Goal: Task Accomplishment & Management: Use online tool/utility

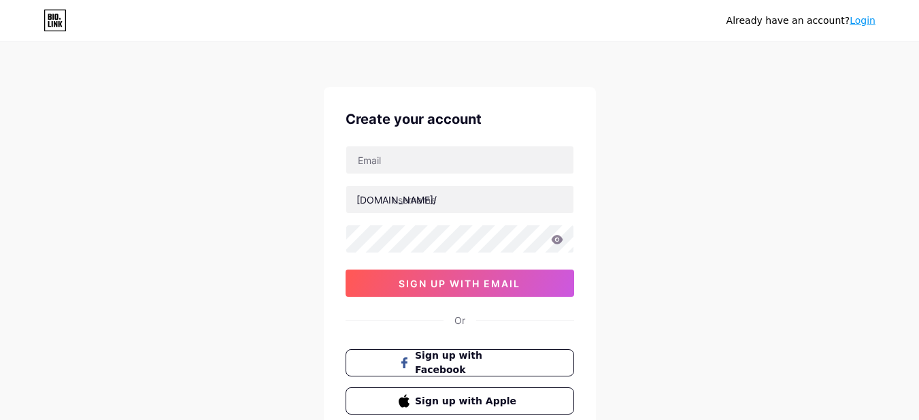
type input "[EMAIL_ADDRESS][DOMAIN_NAME]"
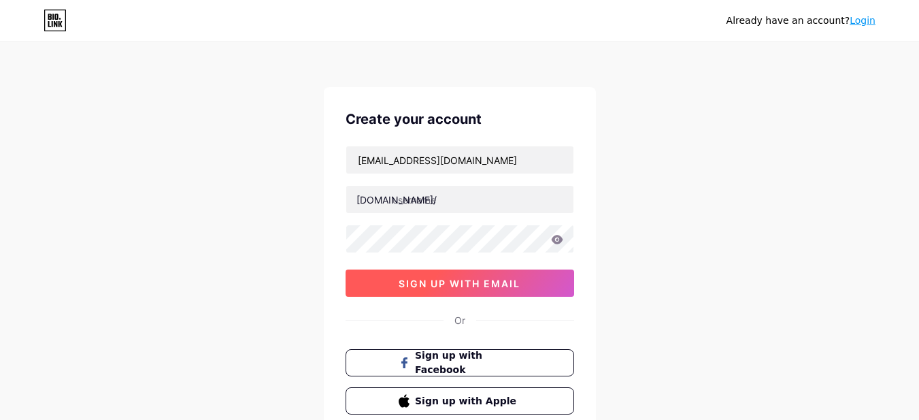
click at [488, 288] on span "sign up with email" at bounding box center [459, 283] width 122 height 12
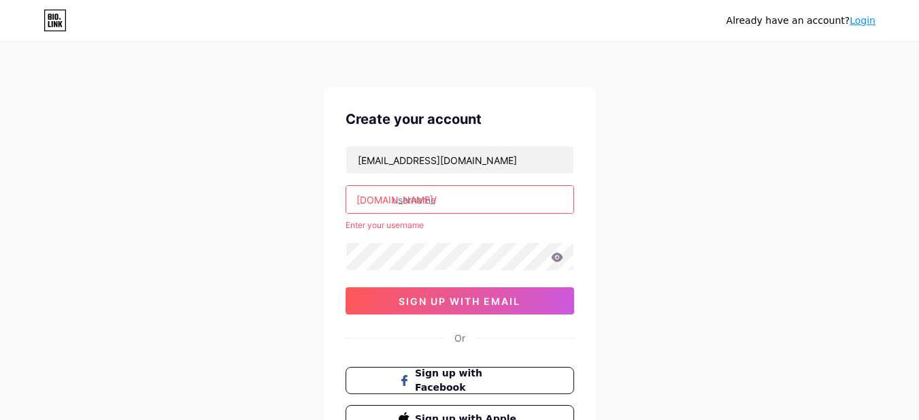
click at [466, 210] on input "text" at bounding box center [459, 199] width 227 height 27
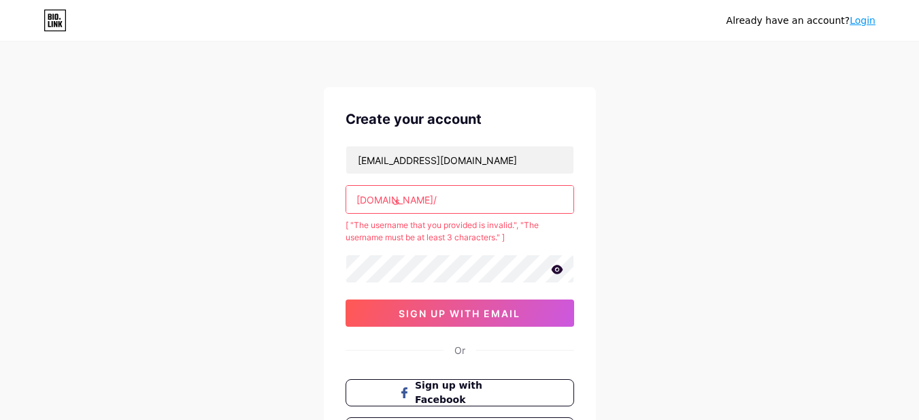
type input "ش"
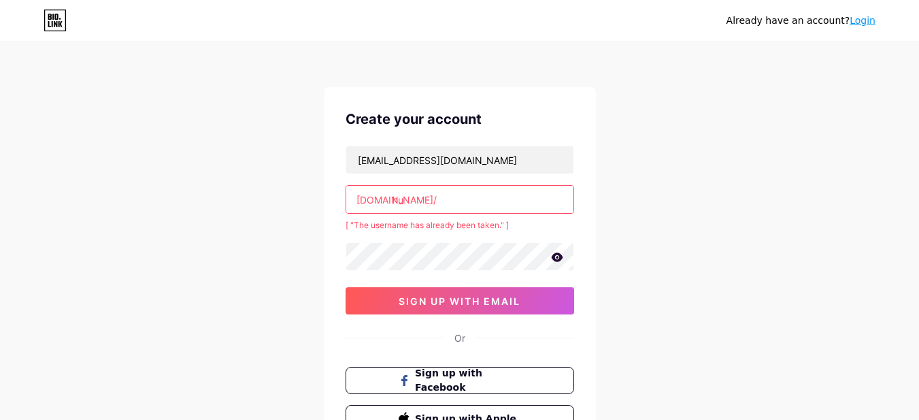
type input "h"
click at [403, 200] on input "aliaa" at bounding box center [459, 199] width 227 height 27
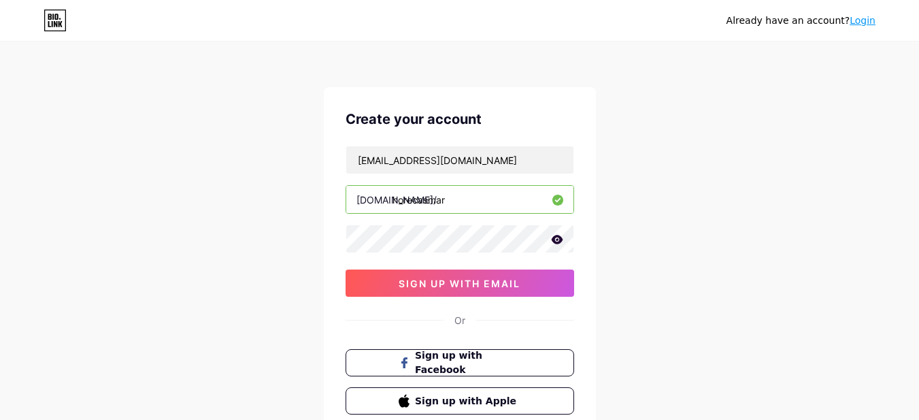
click at [396, 204] on input "horecasmar" at bounding box center [459, 199] width 227 height 27
click at [402, 202] on input "hrorecasmart" at bounding box center [459, 199] width 227 height 27
click at [403, 202] on input "hrorecasmart" at bounding box center [459, 199] width 227 height 27
click at [403, 201] on input "hrorecasmart" at bounding box center [459, 199] width 227 height 27
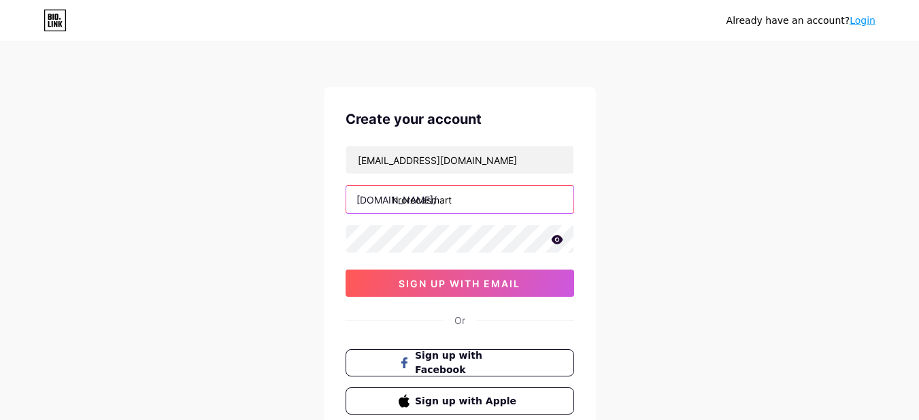
click at [403, 201] on input "hrorecasmart" at bounding box center [459, 199] width 227 height 27
click at [404, 201] on input "hrorecasmart" at bounding box center [459, 199] width 227 height 27
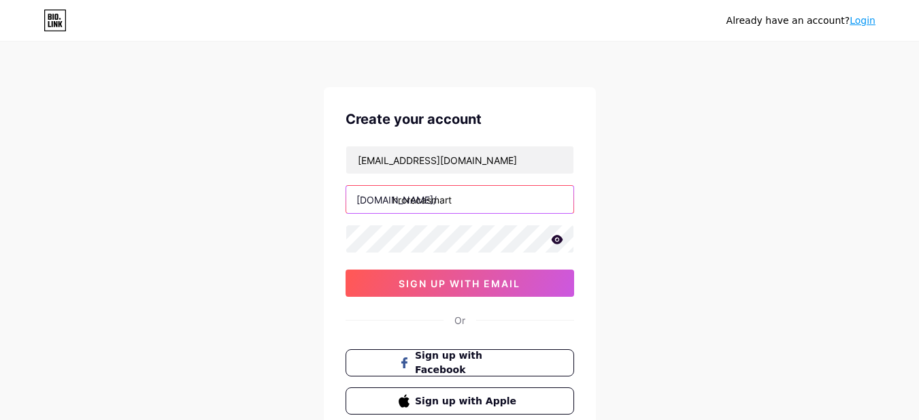
click at [402, 201] on input "hrorecasmart" at bounding box center [459, 199] width 227 height 27
click at [403, 199] on input "hrorecasmart" at bounding box center [459, 199] width 227 height 27
click at [426, 196] on input "hrorecasmart" at bounding box center [459, 199] width 227 height 27
click at [401, 199] on input "hrorecasmart" at bounding box center [459, 199] width 227 height 27
click at [398, 198] on input "hrorecasmart" at bounding box center [459, 199] width 227 height 27
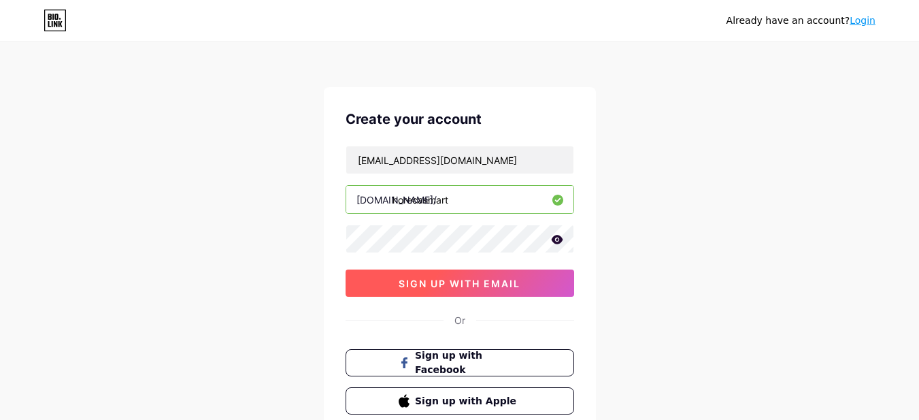
type input "horecasmart"
click at [439, 286] on span "sign up with email" at bounding box center [459, 283] width 122 height 12
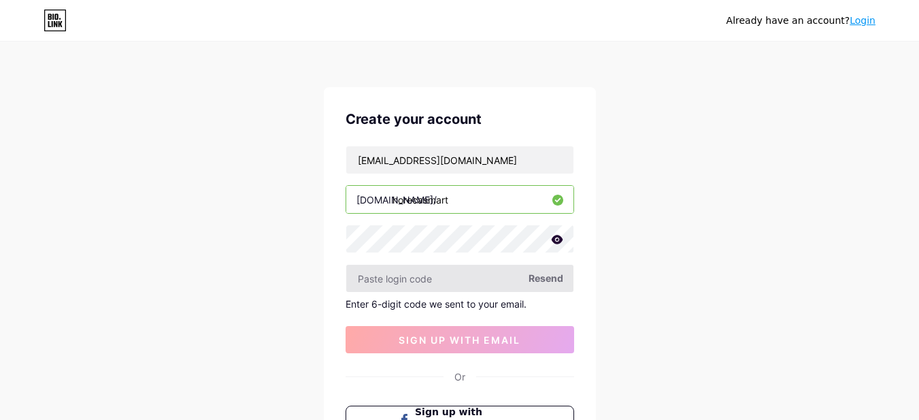
click at [466, 281] on input "text" at bounding box center [459, 278] width 227 height 27
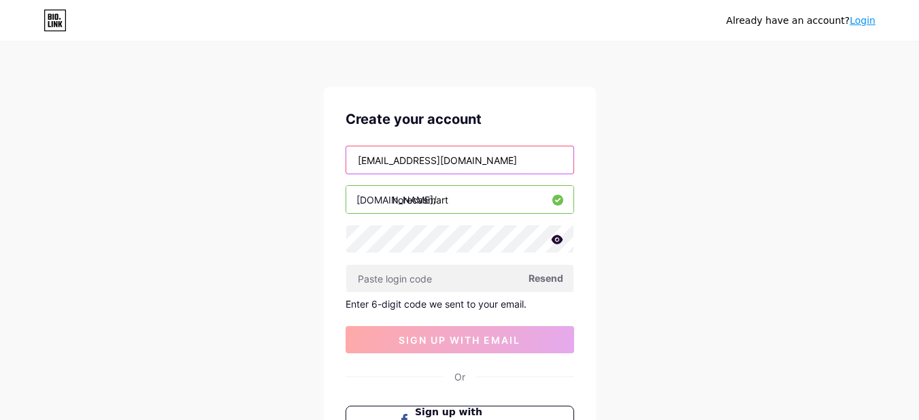
click at [436, 161] on input "[EMAIL_ADDRESS][DOMAIN_NAME]" at bounding box center [459, 159] width 227 height 27
click at [402, 167] on input "[EMAIL_ADDRESS][DOMAIN_NAME]" at bounding box center [459, 159] width 227 height 27
click at [388, 163] on input "[EMAIL_ADDRESS][DOMAIN_NAME]" at bounding box center [459, 159] width 227 height 27
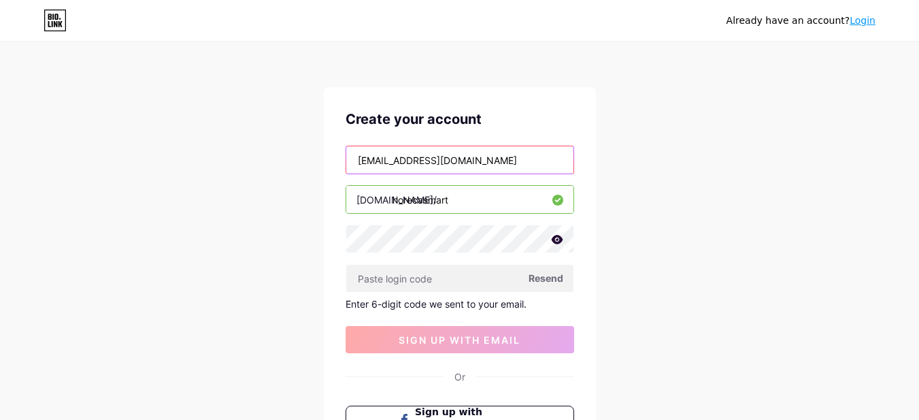
drag, startPoint x: 469, startPoint y: 163, endPoint x: 460, endPoint y: 166, distance: 9.2
click at [462, 165] on input "[EMAIL_ADDRESS][DOMAIN_NAME]" at bounding box center [459, 159] width 227 height 27
click at [390, 159] on input "[EMAIL_ADDRESS][DOMAIN_NAME]" at bounding box center [459, 159] width 227 height 27
click at [388, 163] on input "[EMAIL_ADDRESS][DOMAIN_NAME]" at bounding box center [459, 159] width 227 height 27
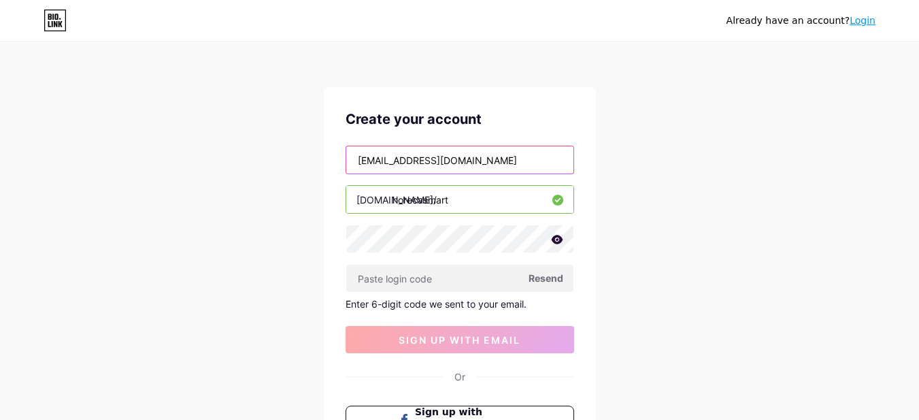
click at [388, 163] on input "[EMAIL_ADDRESS][DOMAIN_NAME]" at bounding box center [459, 159] width 227 height 27
paste input "@[DOMAIN_NAME]"
type input "[EMAIL_ADDRESS][DOMAIN_NAME]"
click at [654, 146] on div "Already have an account? Login Create your account [EMAIL_ADDRESS][DOMAIN_NAME]…" at bounding box center [459, 288] width 919 height 577
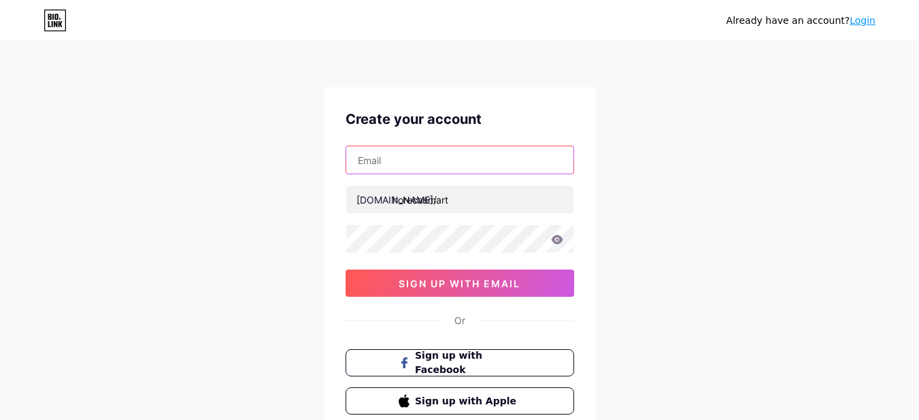
click at [456, 168] on input "text" at bounding box center [459, 159] width 227 height 27
paste input "[EMAIL_ADDRESS][DOMAIN_NAME]"
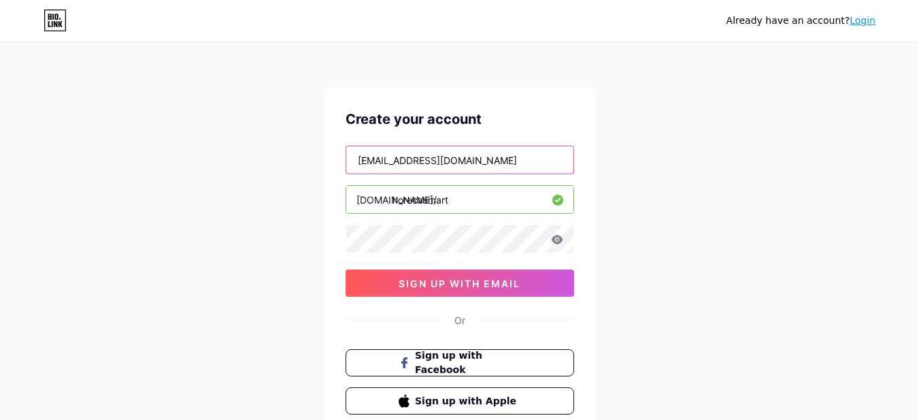
type input "[EMAIL_ADDRESS][DOMAIN_NAME]"
click at [556, 241] on icon at bounding box center [557, 240] width 12 height 10
click at [560, 243] on icon at bounding box center [557, 240] width 12 height 10
click at [556, 243] on icon at bounding box center [557, 239] width 12 height 9
click at [433, 220] on div "aliaa@horecasmart.com bio.link/ horecasmart 03AFcWeA4OnPpWp_8nRB61hTWGxkmYwB7ws…" at bounding box center [459, 221] width 228 height 151
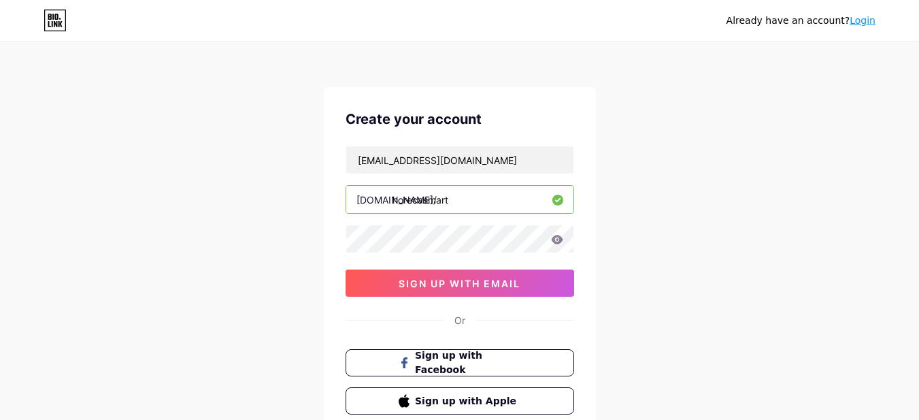
click at [413, 253] on div "aliaa@horecasmart.com bio.link/ horecasmart 03AFcWeA4OnPpWp_8nRB61hTWGxkmYwB7ws…" at bounding box center [459, 221] width 228 height 151
click at [556, 241] on icon at bounding box center [557, 240] width 12 height 10
click at [683, 255] on div "Already have an account? Login Create your account aliaa@horecasmart.com bio.li…" at bounding box center [459, 260] width 919 height 520
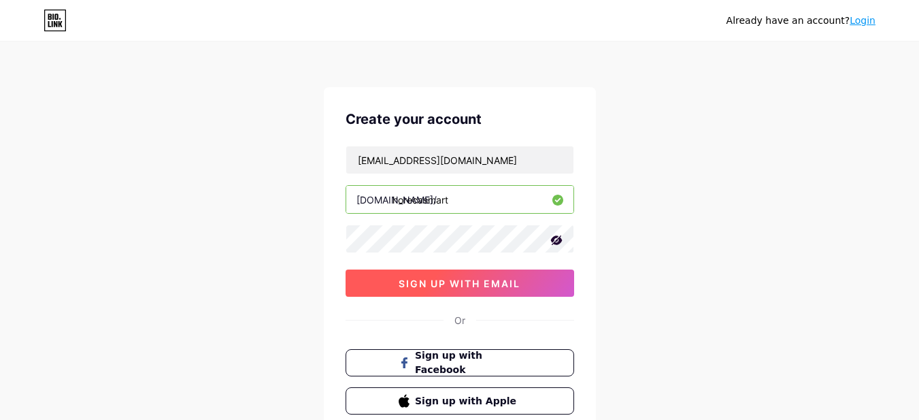
click at [494, 287] on span "sign up with email" at bounding box center [459, 283] width 122 height 12
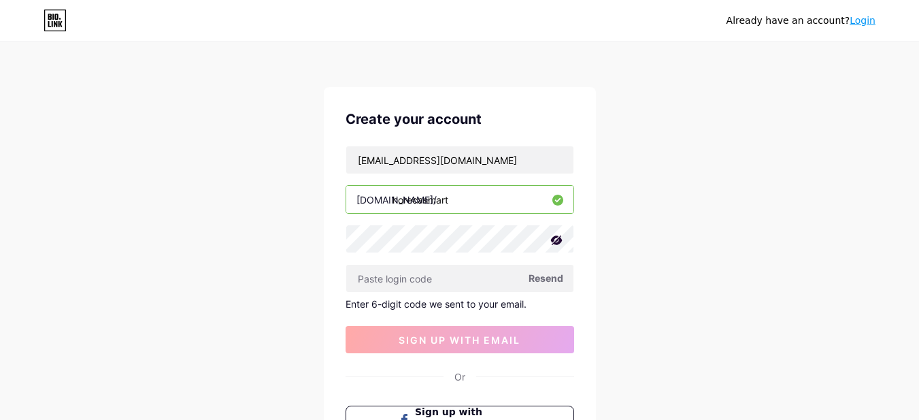
click at [620, 173] on div "Already have an account? Login Create your account [EMAIL_ADDRESS][DOMAIN_NAME]…" at bounding box center [459, 288] width 919 height 577
click at [454, 275] on input "text" at bounding box center [459, 278] width 227 height 27
paste input "421753"
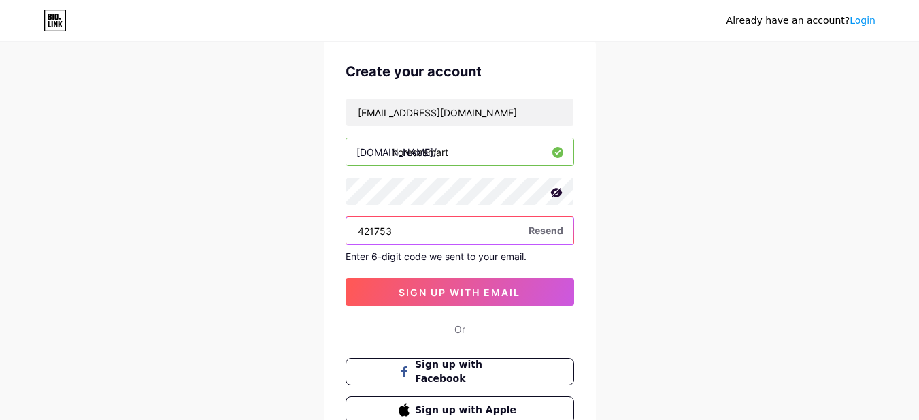
scroll to position [68, 0]
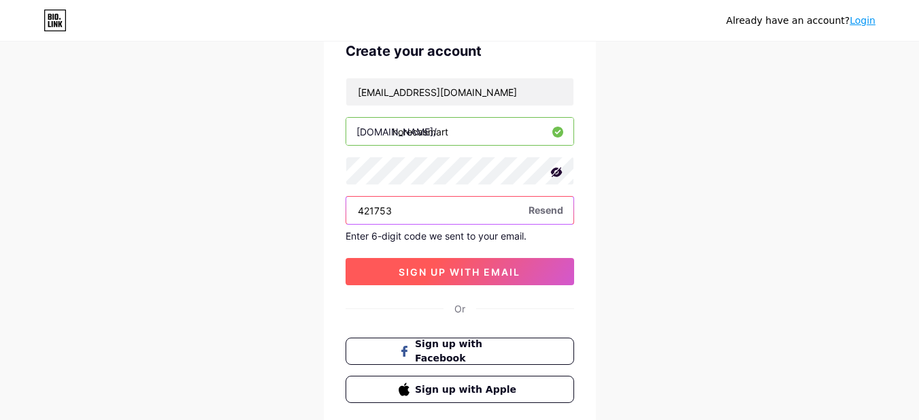
type input "421753"
click at [530, 284] on button "sign up with email" at bounding box center [459, 271] width 228 height 27
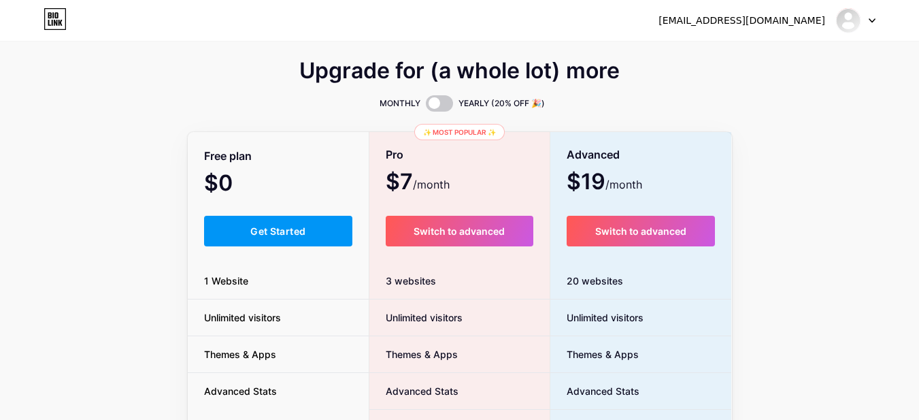
click at [860, 20] on div at bounding box center [848, 20] width 24 height 24
click at [577, 39] on div "aliaa@horecasmart.com Dashboard Logout" at bounding box center [459, 20] width 919 height 41
click at [223, 169] on div "Free plan $0 /month Get Started 1 Website Unlimited visitors Themes & Apps Adva…" at bounding box center [279, 373] width 182 height 480
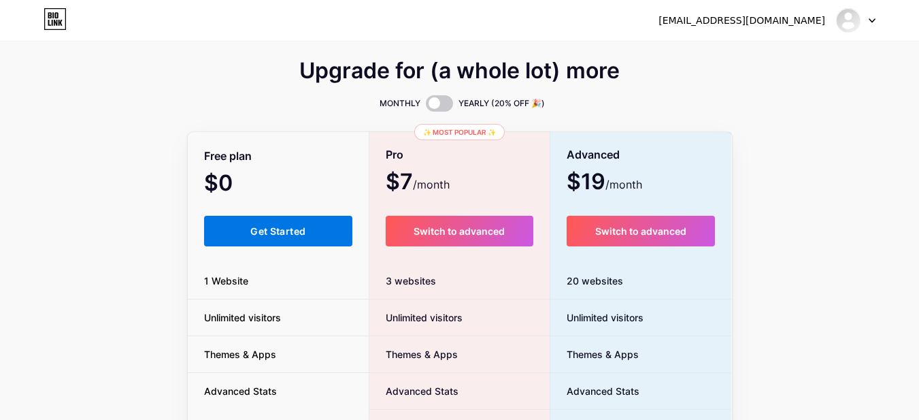
click at [261, 222] on button "Get Started" at bounding box center [278, 231] width 149 height 31
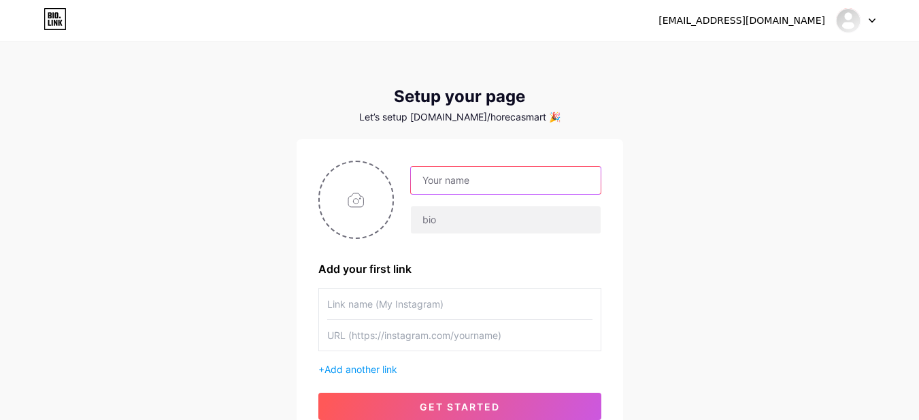
click at [471, 183] on input "text" at bounding box center [505, 180] width 189 height 27
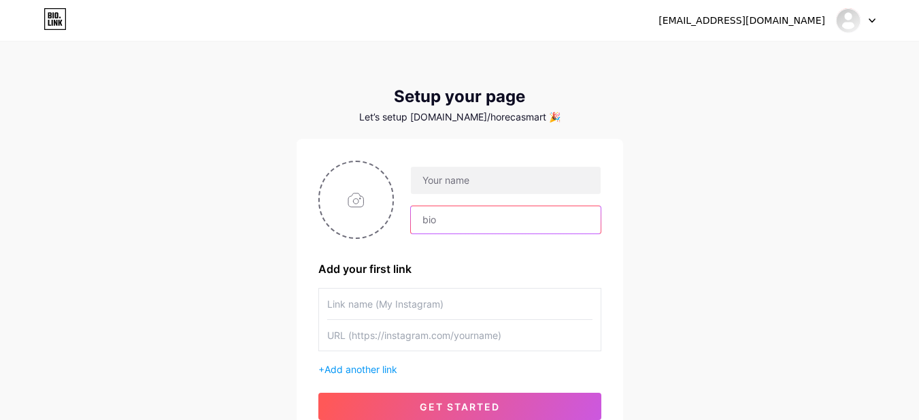
click at [432, 225] on input "text" at bounding box center [505, 219] width 189 height 27
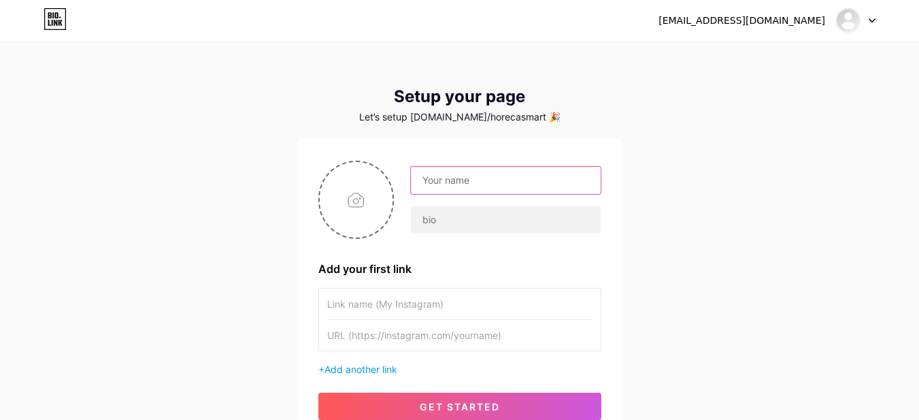
click at [458, 186] on input "text" at bounding box center [505, 180] width 189 height 27
type input "Human Resources"
click at [493, 118] on div "Let’s setup bio.link/horecasmart 🎉" at bounding box center [459, 117] width 326 height 11
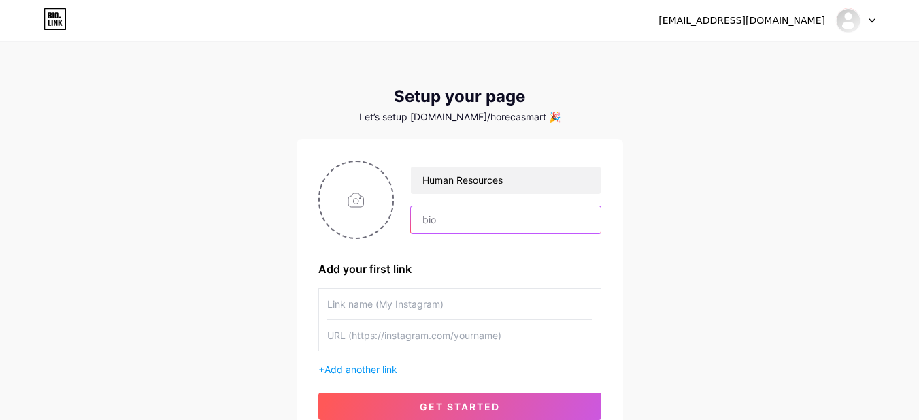
click at [475, 215] on input "text" at bounding box center [505, 219] width 189 height 27
click at [522, 220] on input "text" at bounding box center [505, 219] width 189 height 27
click at [418, 305] on input "text" at bounding box center [459, 303] width 265 height 31
click at [506, 223] on input "text" at bounding box center [505, 219] width 189 height 27
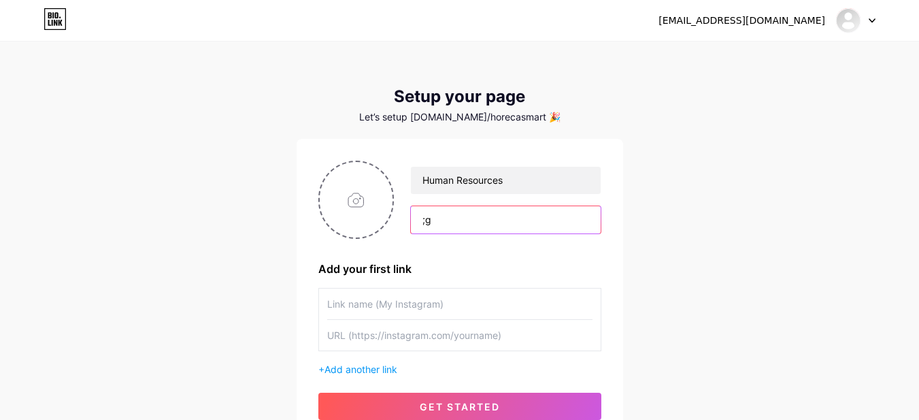
type input ";"
type input "كل ما يخص الموظف"
click at [413, 303] on input "text" at bounding box center [459, 303] width 265 height 31
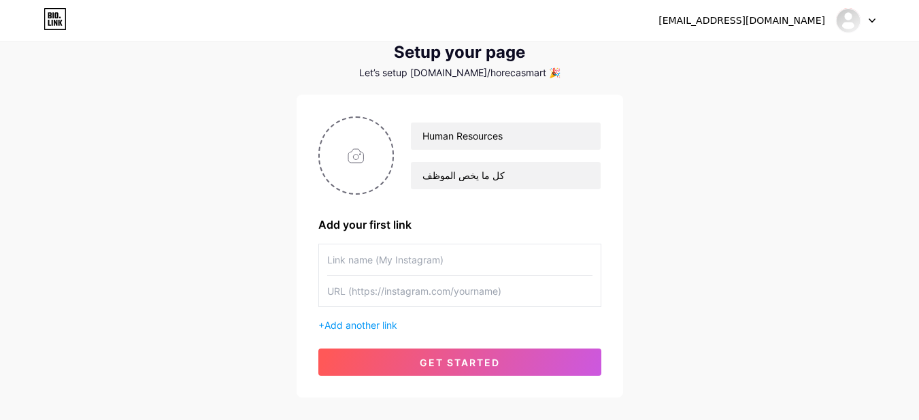
scroll to position [68, 0]
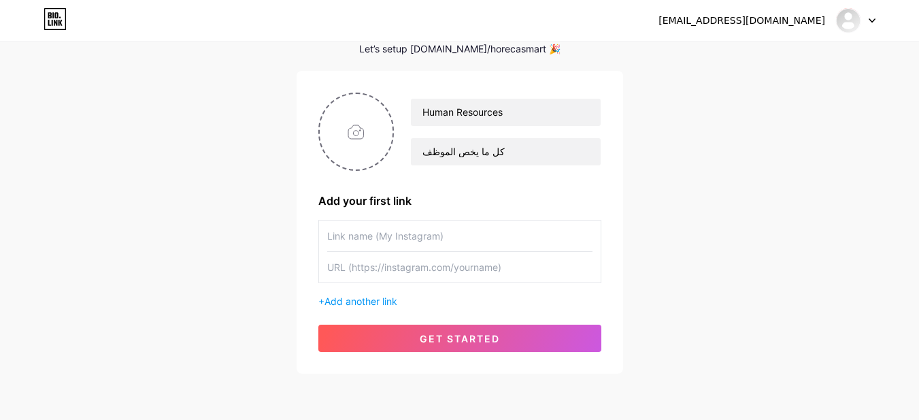
click at [407, 237] on input "text" at bounding box center [459, 235] width 265 height 31
click at [384, 268] on input "text" at bounding box center [459, 267] width 265 height 31
click at [430, 246] on input "text" at bounding box center [459, 235] width 265 height 31
type input "لتسجيل المؤثرات(الاجازات- الاذونات-...)"
click at [409, 264] on input "text" at bounding box center [459, 267] width 265 height 31
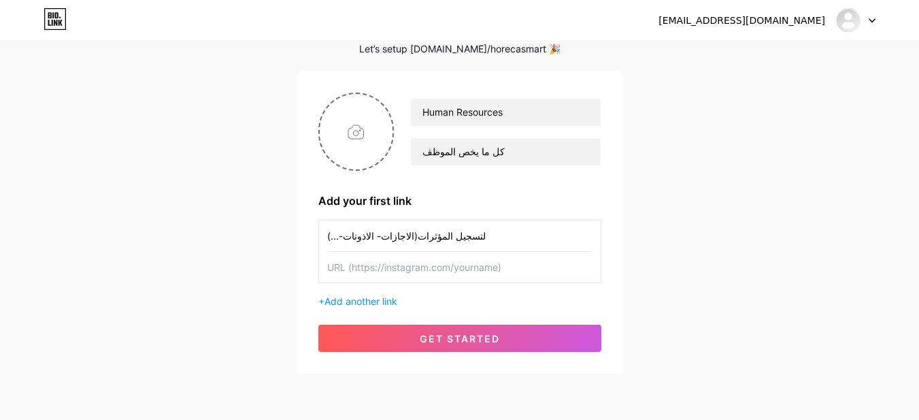
paste input "https://forms.gle/mzLZxryyXEph9W5X9"
type input "https://forms.gle/mzLZxryyXEph9W5X9"
click at [381, 306] on span "Add another link" at bounding box center [360, 301] width 73 height 12
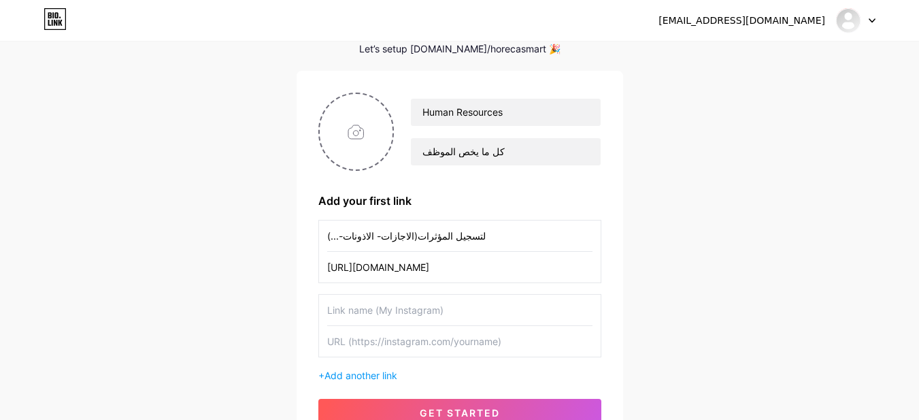
click at [380, 306] on input "text" at bounding box center [459, 309] width 265 height 31
type input "لارسال طلب توظيف للموارد البشرية"
click at [407, 342] on input "text" at bounding box center [459, 341] width 265 height 31
type input "ل"
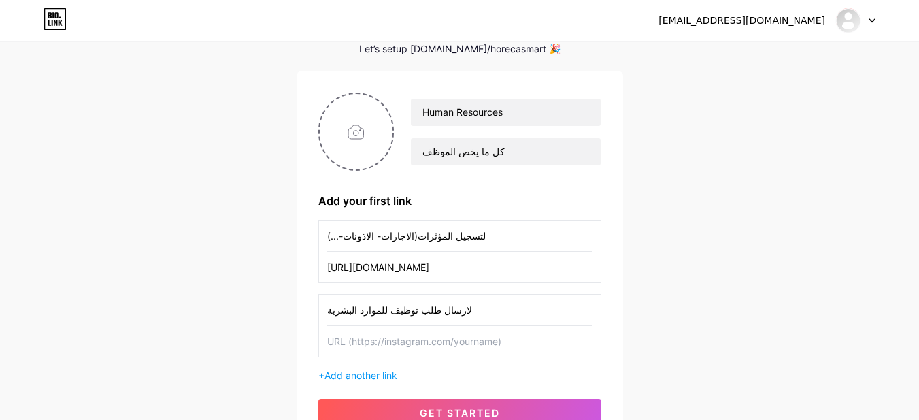
paste input "https://docs.google.com/forms/d/e/1FAIpQLScwT2OHo-YJTJqKKN5uEijsEcARXVuL6eBbfOL…"
click at [463, 339] on input "https://docs.google.com/forms/d/e/1FAIpQLScwT2OHo-YJTJqKKN5uEijsEcARXVuL6eBbfOL…" at bounding box center [459, 341] width 265 height 31
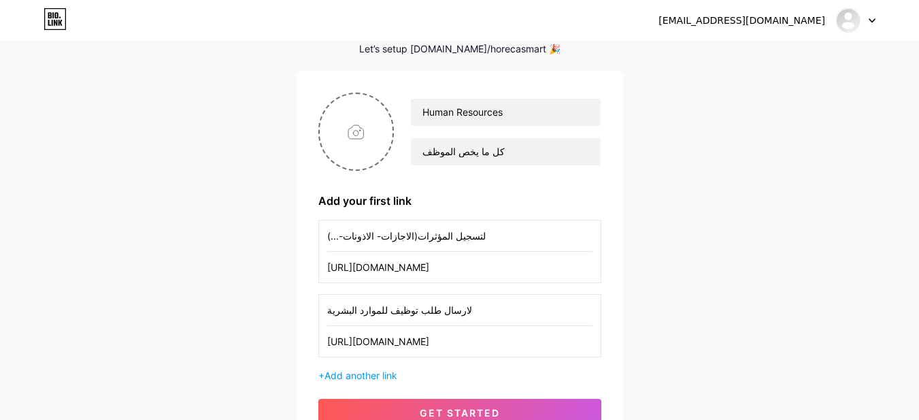
paste input "header"
click at [482, 343] on input "https://docs.google.com/forms/d/e/1FAIpQLScwT2OHo-YJTJqKKN5uEijsEcARXVuL6eBbfOL…" at bounding box center [459, 341] width 265 height 31
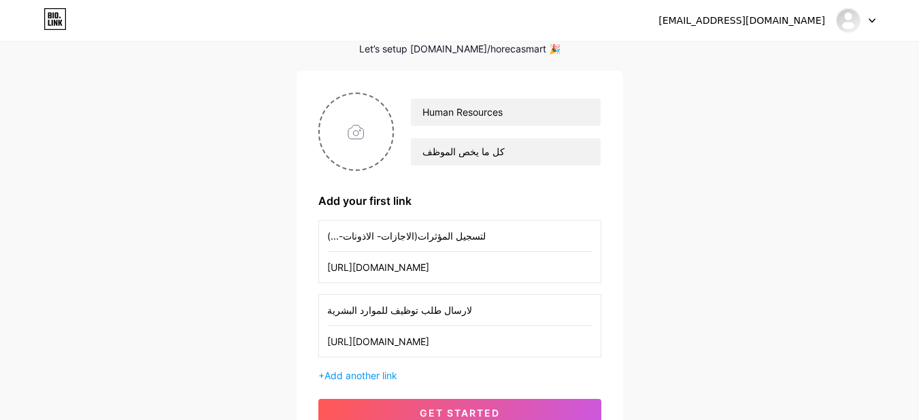
type input "https://docs.google.com/forms/d/e/1FAIpQLScwT2OHo-sp=sharing&ouid=1122068039361…"
paste input "https://forms.gle/YakmBTxFCbp2vTQG6"
type input "https://forms.gle/YakmBTxFCbp2vTQG6"
click at [328, 309] on input "لارسال طلب توظيف للموارد البشرية" at bounding box center [459, 309] width 265 height 31
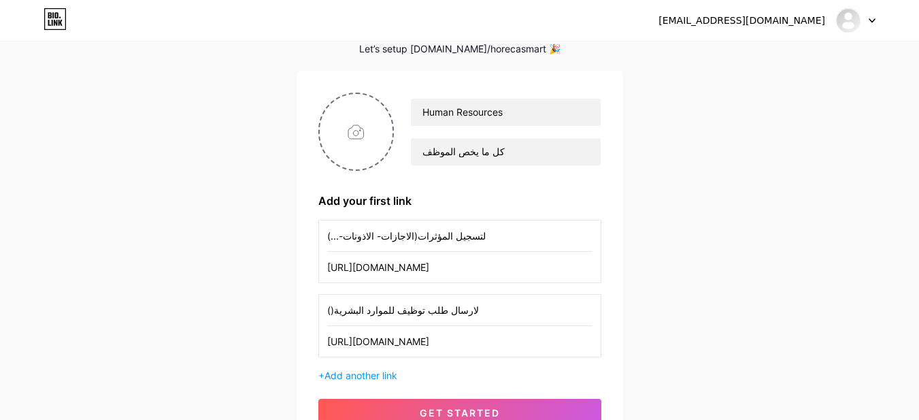
click at [330, 309] on input "()لارسال طلب توظيف للموارد البشرية" at bounding box center [459, 309] width 265 height 31
type input "(خاص بمديرين الادارات)لارسال طلب توظيف للموارد البشرية"
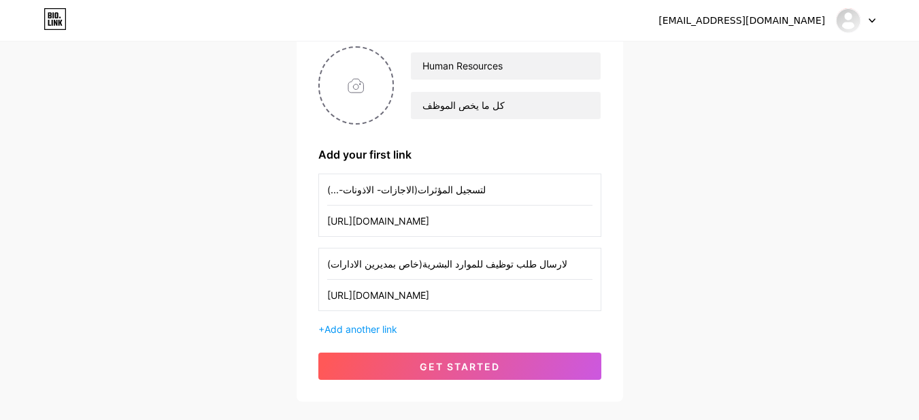
scroll to position [194, 0]
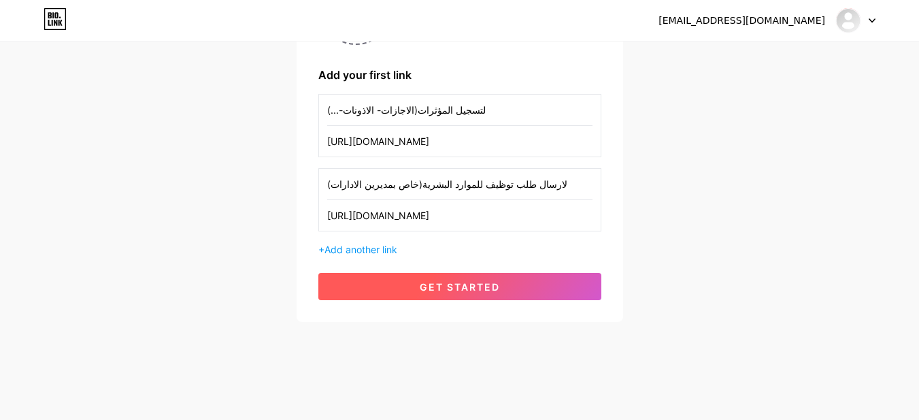
click at [480, 287] on span "get started" at bounding box center [460, 287] width 80 height 12
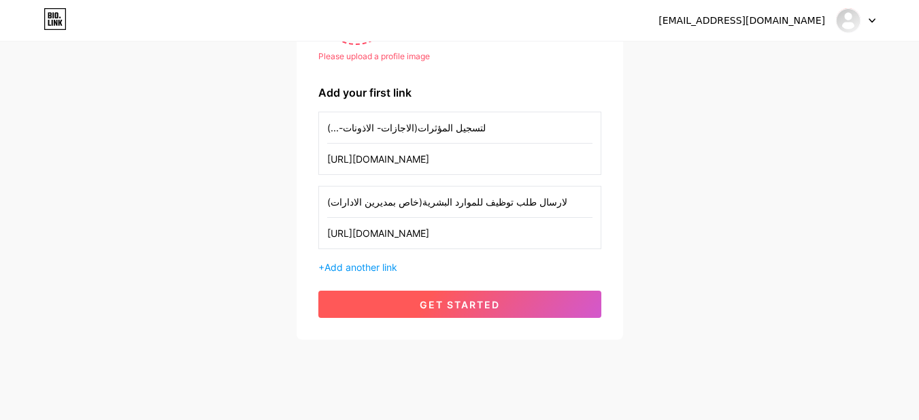
click at [501, 305] on button "get started" at bounding box center [459, 303] width 283 height 27
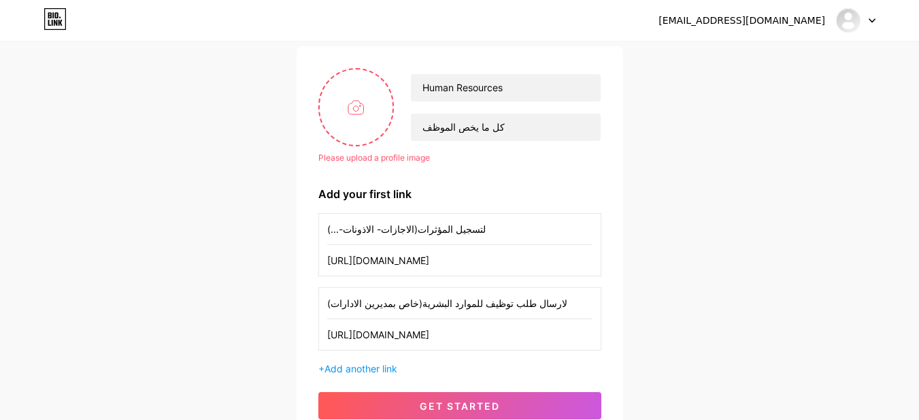
scroll to position [68, 0]
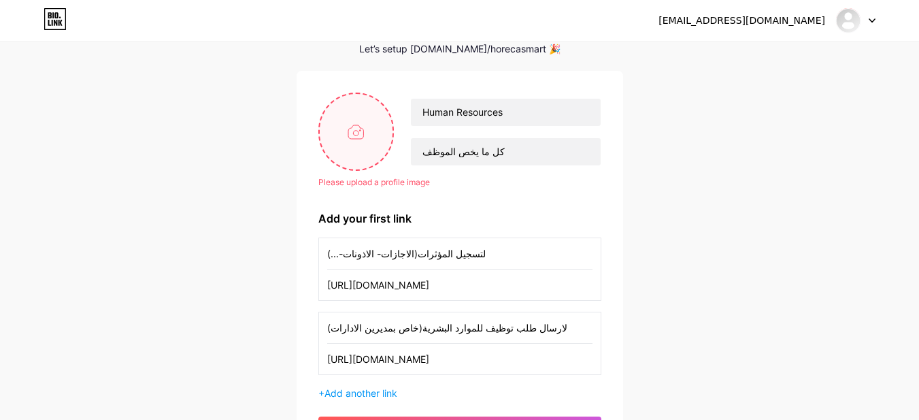
click at [370, 141] on input "file" at bounding box center [356, 131] width 73 height 75
type input "C:\fakepath\1.jpg"
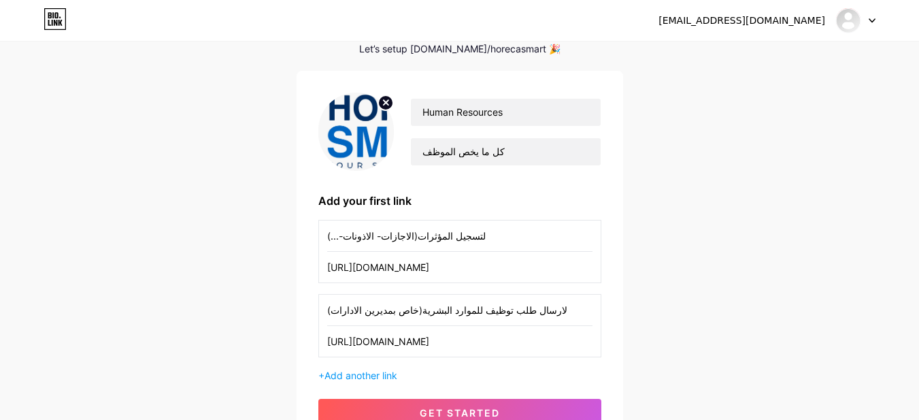
click at [357, 119] on img at bounding box center [356, 131] width 76 height 78
click at [385, 100] on icon at bounding box center [385, 103] width 16 height 16
click at [373, 146] on input "file" at bounding box center [356, 131] width 73 height 75
click at [352, 135] on input "file" at bounding box center [356, 131] width 73 height 75
type input "C:\fakepath\1.jpg"
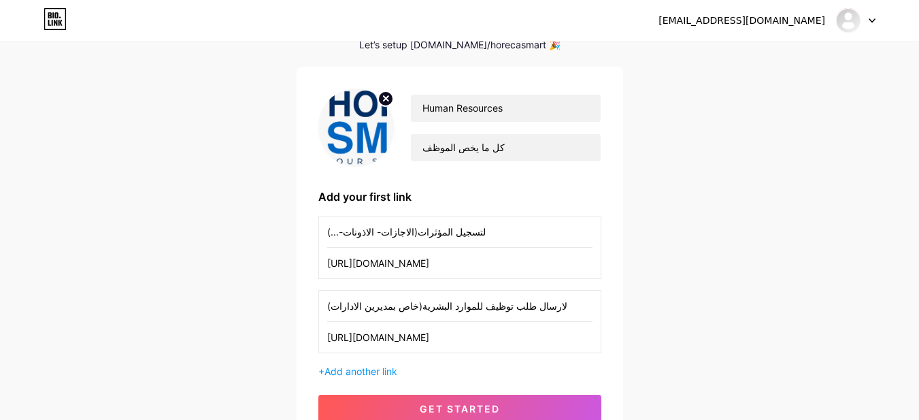
scroll to position [136, 0]
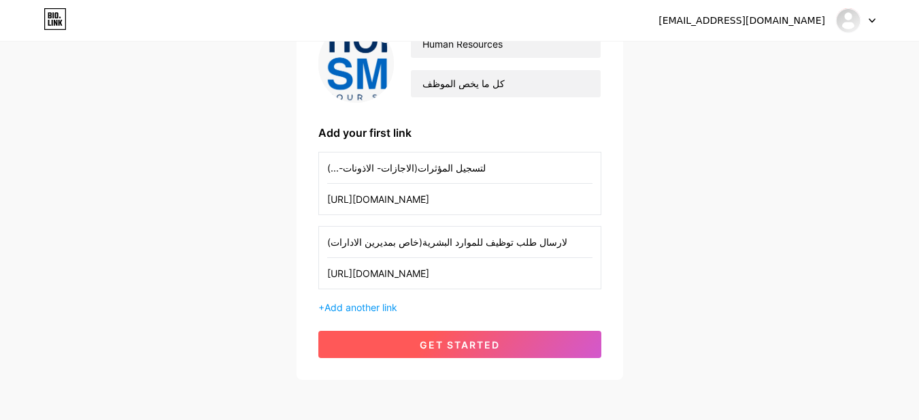
click at [474, 344] on span "get started" at bounding box center [460, 345] width 80 height 12
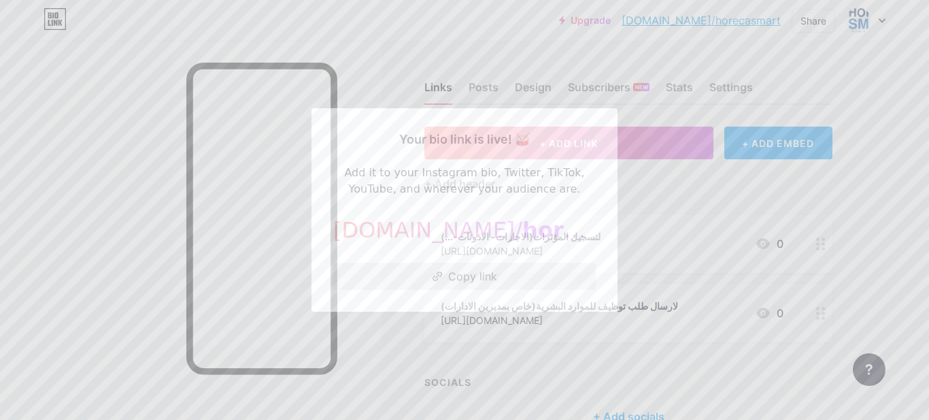
click at [519, 278] on button "Copy link" at bounding box center [464, 275] width 262 height 27
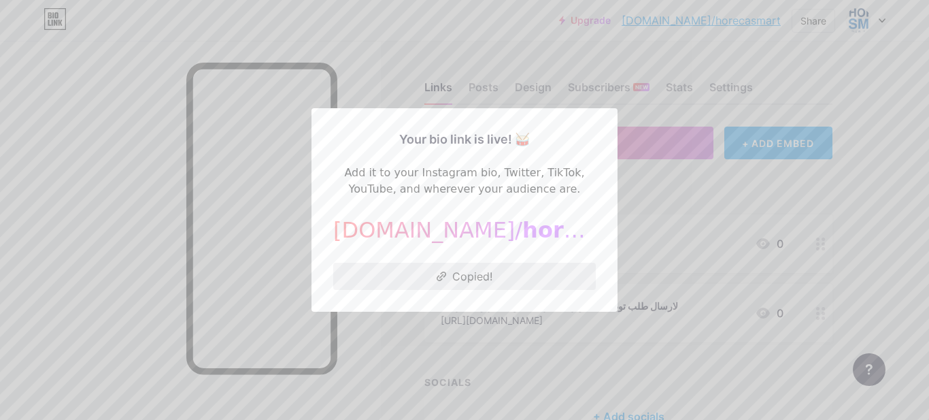
click at [456, 277] on button "Copied!" at bounding box center [464, 275] width 262 height 27
click at [467, 271] on button "Copy link" at bounding box center [464, 275] width 262 height 27
click at [458, 271] on button "Copy link" at bounding box center [464, 275] width 262 height 27
click at [771, 198] on div at bounding box center [464, 210] width 929 height 420
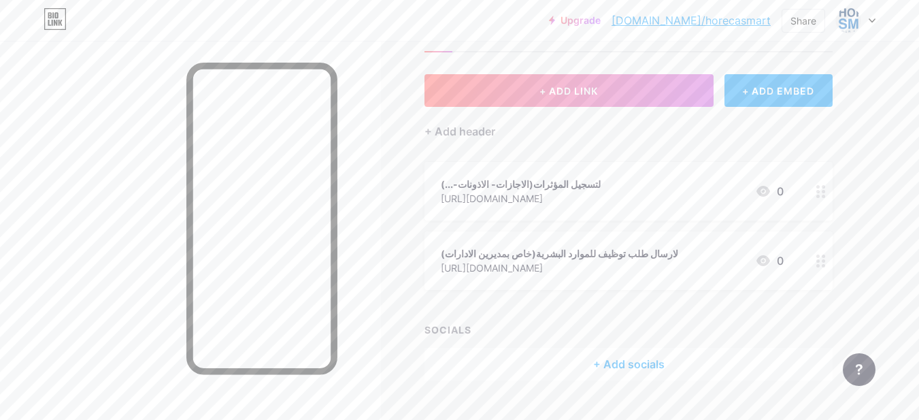
scroll to position [68, 0]
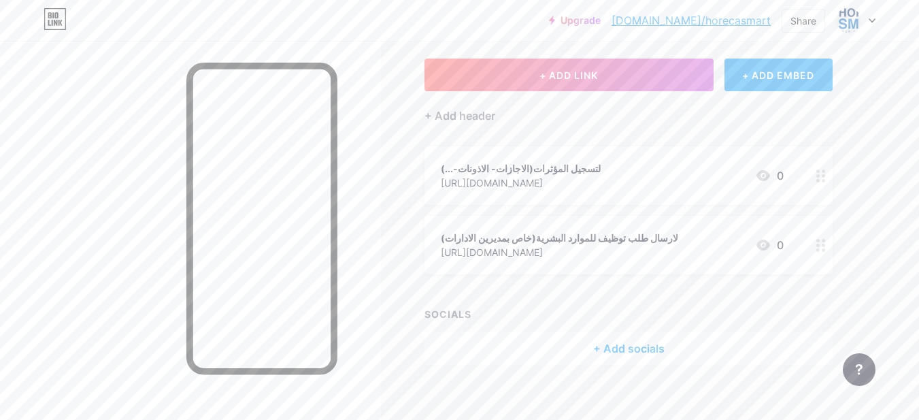
click at [443, 305] on div "+ ADD LINK + ADD EMBED + Add header لتسجيل المؤثرات(الاجازات- الاذونات-...) htt…" at bounding box center [628, 211] width 408 height 306
click at [492, 320] on div "SOCIALS" at bounding box center [628, 314] width 408 height 14
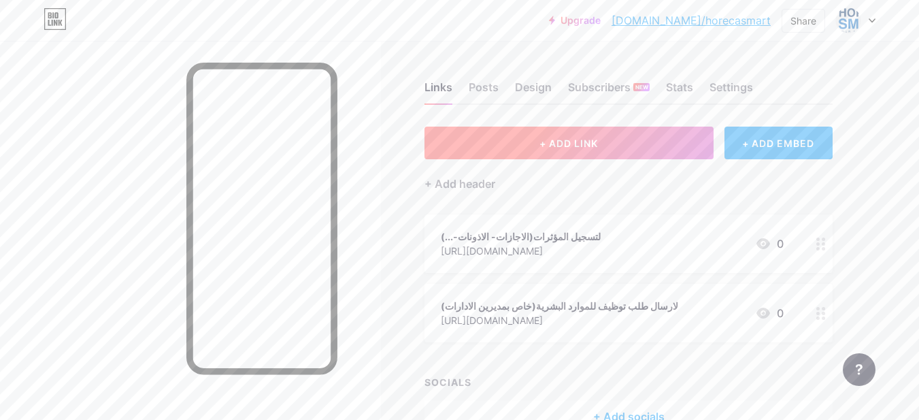
click at [571, 143] on span "+ ADD LINK" at bounding box center [568, 143] width 58 height 12
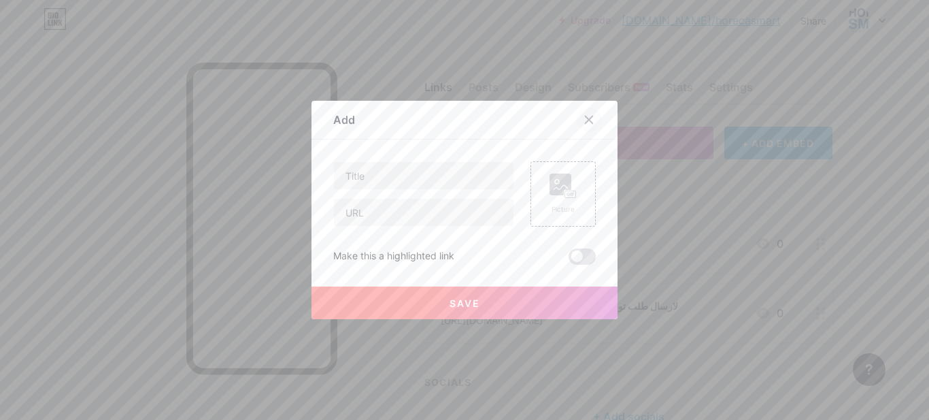
click at [586, 123] on icon at bounding box center [588, 119] width 11 height 11
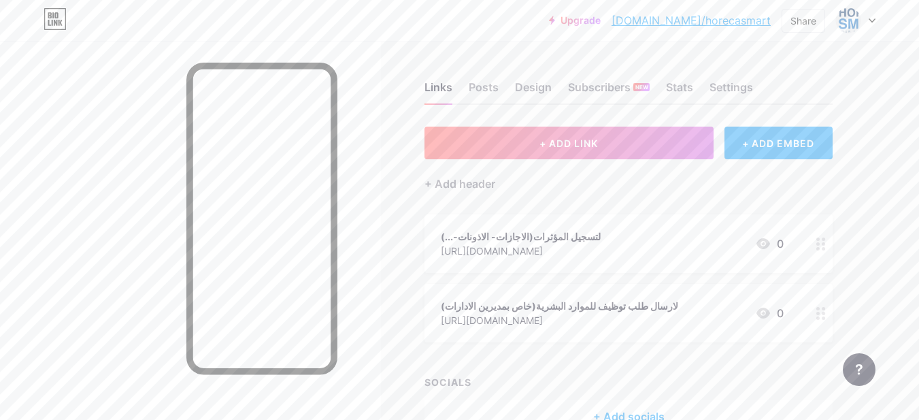
click at [379, 220] on div at bounding box center [190, 251] width 381 height 420
click at [822, 248] on circle at bounding box center [822, 248] width 3 height 3
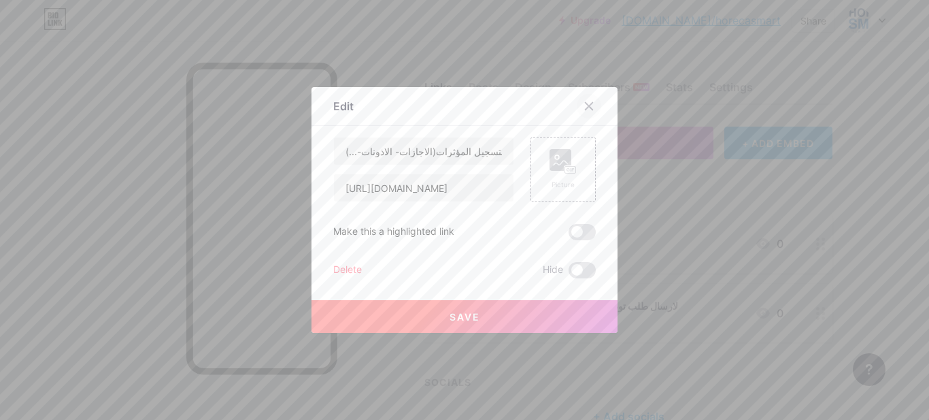
click at [594, 112] on div at bounding box center [589, 106] width 24 height 24
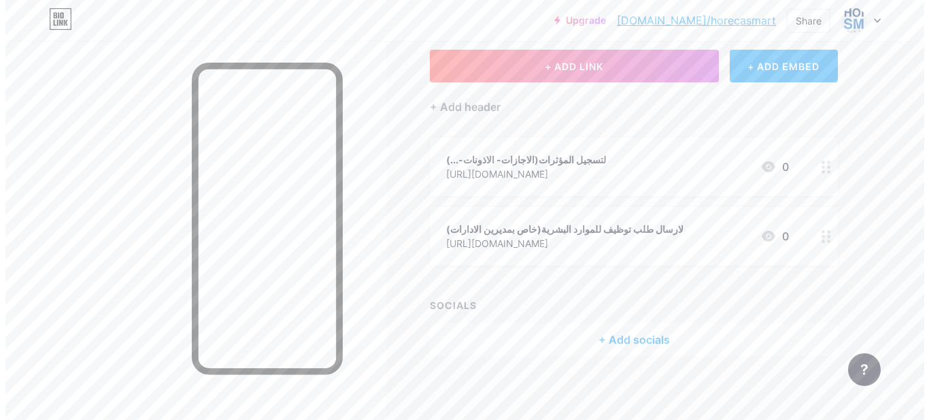
scroll to position [80, 0]
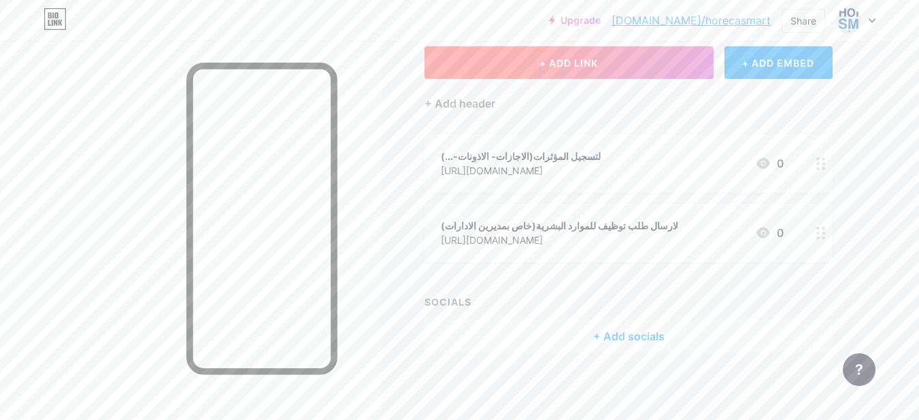
click at [614, 71] on button "+ ADD LINK" at bounding box center [568, 62] width 289 height 33
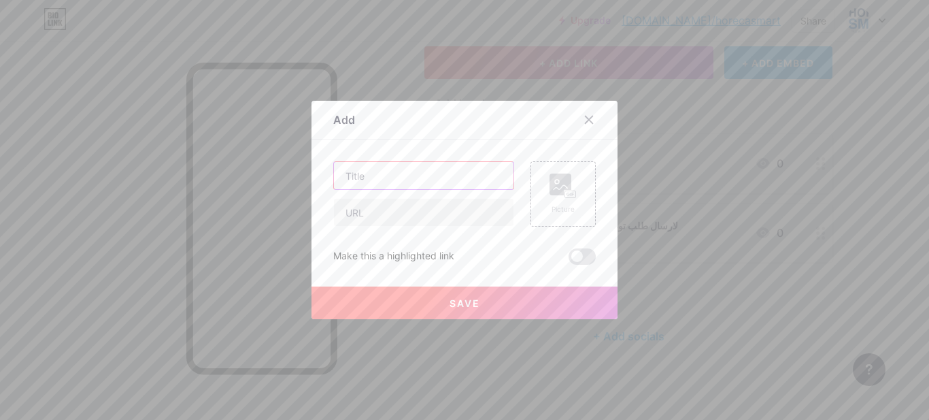
click at [464, 173] on input "text" at bounding box center [424, 175] width 180 height 27
click at [445, 211] on input "text" at bounding box center [424, 212] width 180 height 27
paste input "https://forms.gle/ohW91K3GGqqqgBwi9"
type input "https://forms.gle/ohW91K3GGqqqgBwi9"
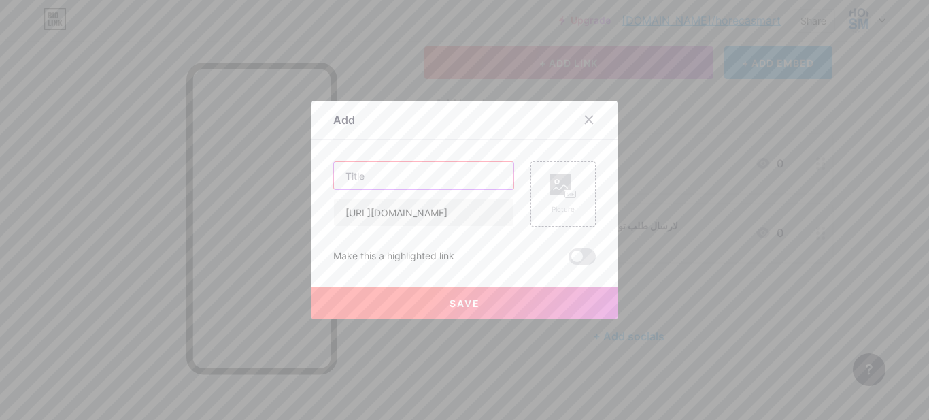
click at [426, 180] on input "text" at bounding box center [424, 175] width 180 height 27
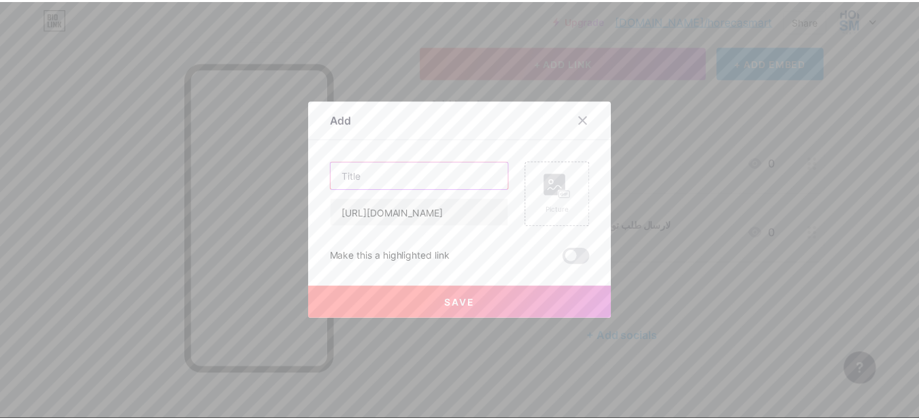
scroll to position [0, 0]
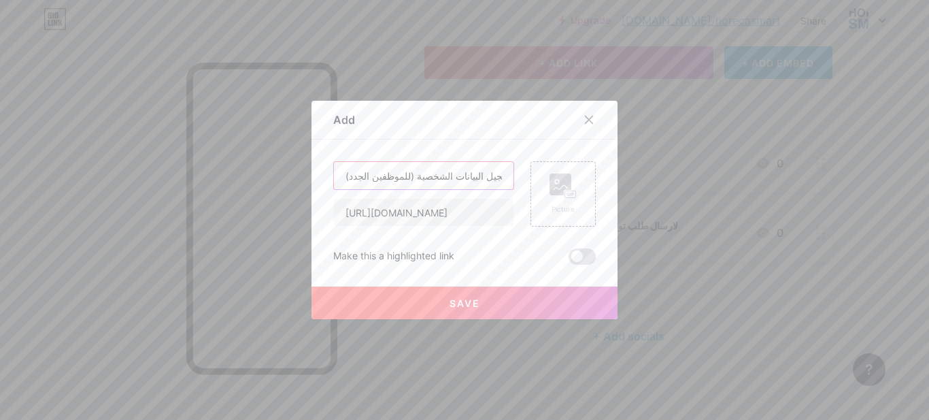
type input "تسجيل البيانات الشخصية (للموظفين الجدد)"
click at [456, 298] on span "Save" at bounding box center [464, 303] width 31 height 12
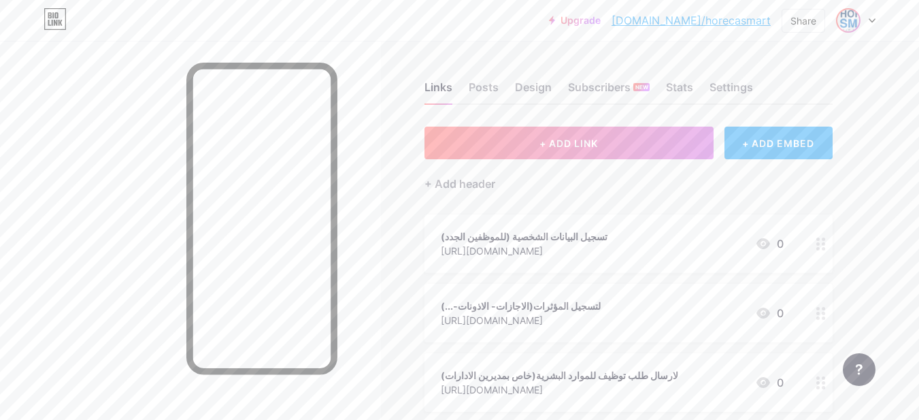
click at [845, 27] on img at bounding box center [848, 21] width 22 height 22
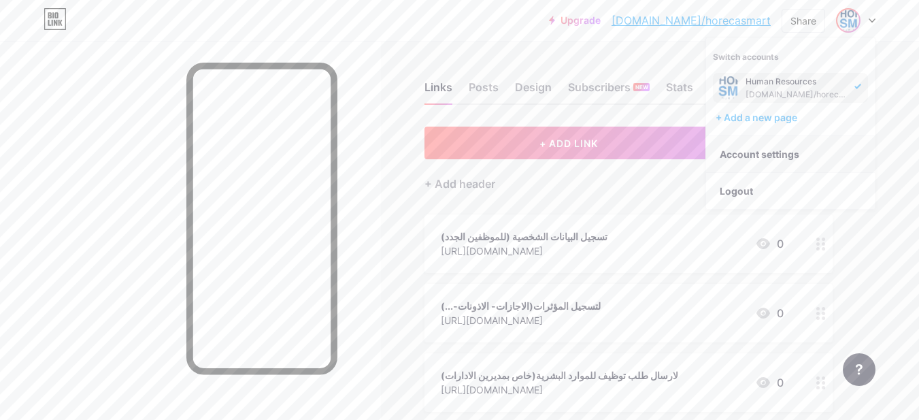
click at [802, 158] on link "Account settings" at bounding box center [790, 154] width 169 height 37
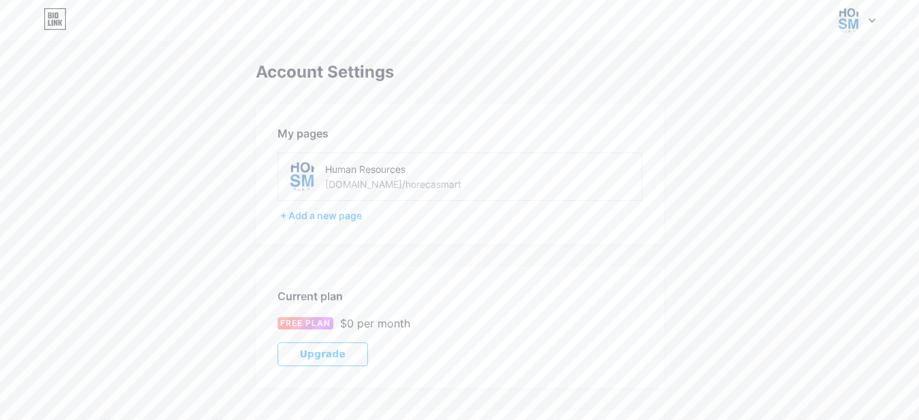
click at [441, 182] on div "Human Resources bio.link/horecasmart" at bounding box center [421, 176] width 192 height 31
click at [376, 184] on div "bio.link/horecasmart" at bounding box center [393, 184] width 136 height 14
click at [303, 169] on img at bounding box center [301, 176] width 31 height 31
click at [347, 159] on div "Human Resources bio.link/horecasmart" at bounding box center [459, 176] width 364 height 48
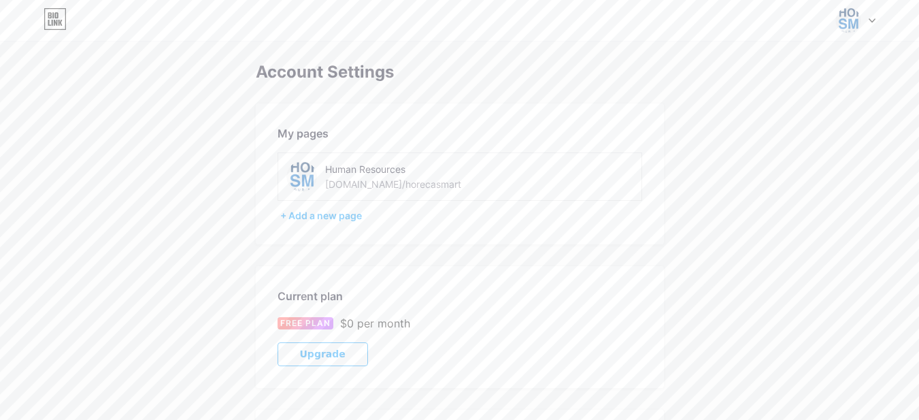
click at [327, 201] on div "My pages Human Resources bio.link/horecasmart + Add a new page" at bounding box center [460, 173] width 408 height 141
click at [311, 216] on div "+ Add a new page" at bounding box center [461, 216] width 362 height 14
drag, startPoint x: 341, startPoint y: 173, endPoint x: 306, endPoint y: 171, distance: 34.7
click at [306, 171] on img at bounding box center [301, 176] width 31 height 31
click at [292, 181] on img at bounding box center [301, 176] width 31 height 31
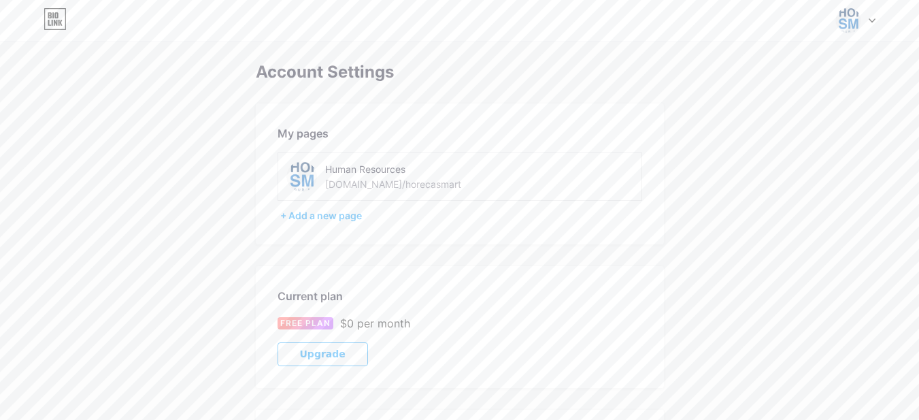
drag, startPoint x: 350, startPoint y: 175, endPoint x: 367, endPoint y: 182, distance: 17.7
click at [356, 179] on div "Human Resources bio.link/horecasmart" at bounding box center [421, 176] width 192 height 31
drag, startPoint x: 367, startPoint y: 182, endPoint x: 373, endPoint y: 187, distance: 8.2
click at [368, 184] on div "bio.link/horecasmart" at bounding box center [393, 184] width 136 height 14
click at [426, 193] on div "Human Resources bio.link/horecasmart" at bounding box center [459, 176] width 364 height 48
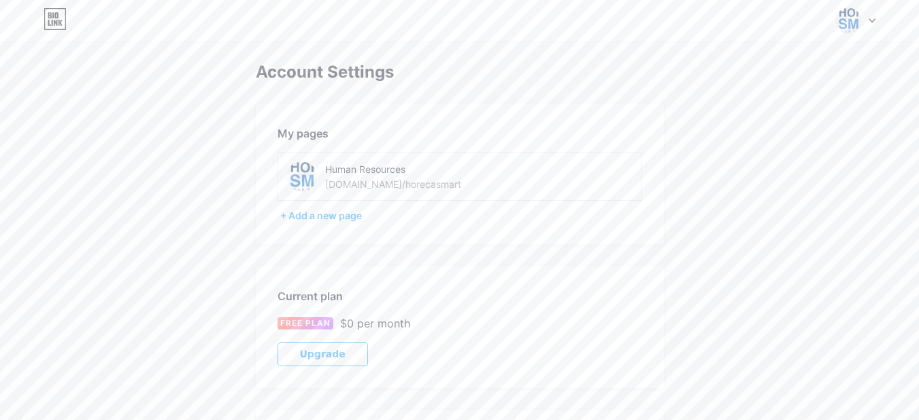
click at [351, 176] on div "Human Resources bio.link/horecasmart" at bounding box center [421, 176] width 192 height 31
click at [290, 139] on div "My pages" at bounding box center [459, 133] width 364 height 16
click at [322, 129] on div "My pages" at bounding box center [459, 133] width 364 height 16
click at [368, 165] on div "Human Resources" at bounding box center [421, 169] width 192 height 14
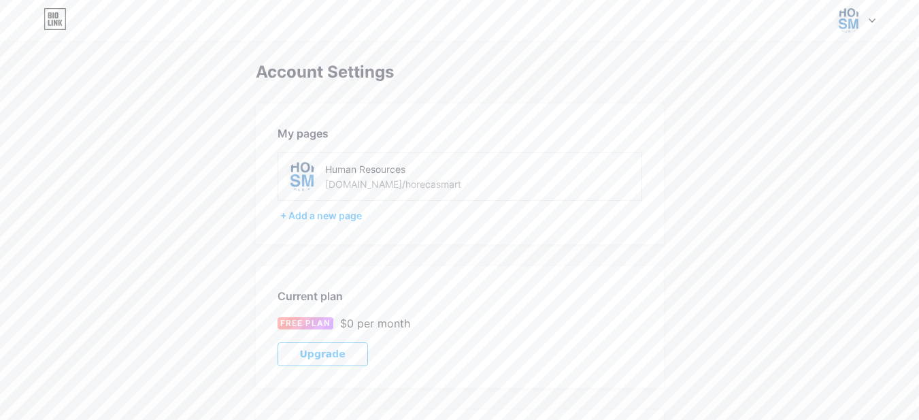
click at [403, 184] on div "bio.link/horecasmart" at bounding box center [393, 184] width 136 height 14
click at [306, 182] on img at bounding box center [301, 176] width 31 height 31
click at [871, 16] on div at bounding box center [855, 20] width 39 height 24
click at [454, 120] on div "My pages Human Resources bio.link/horecasmart + Add a new page" at bounding box center [460, 173] width 408 height 141
click at [62, 28] on icon at bounding box center [55, 19] width 23 height 22
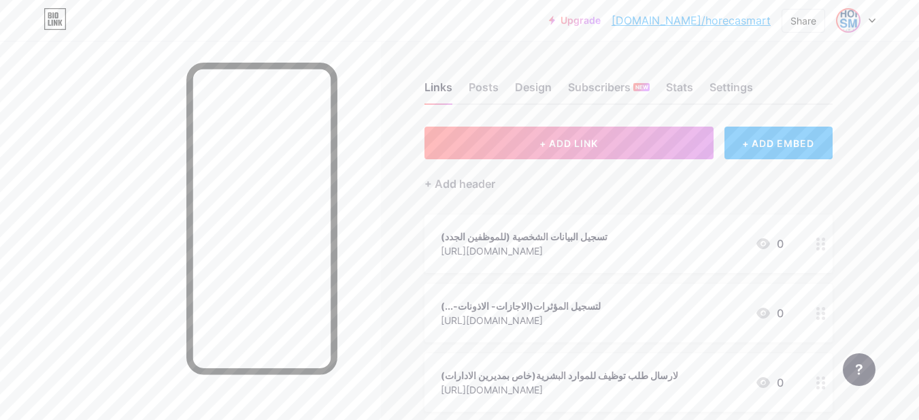
click at [853, 25] on img at bounding box center [848, 21] width 22 height 22
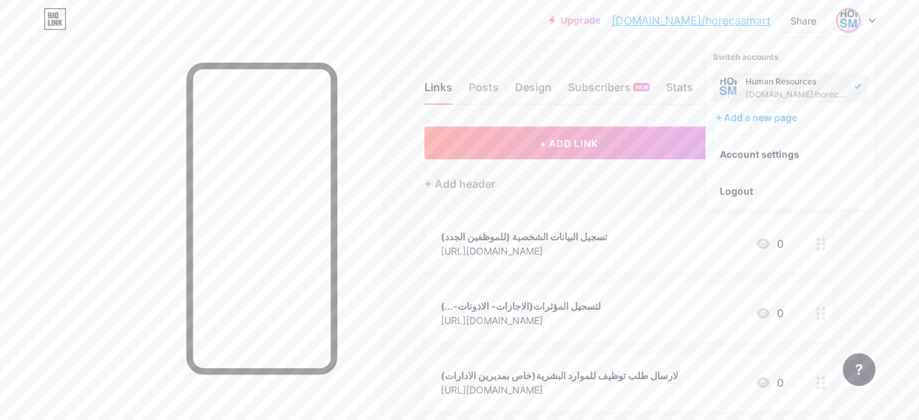
click at [738, 86] on img at bounding box center [728, 88] width 22 height 22
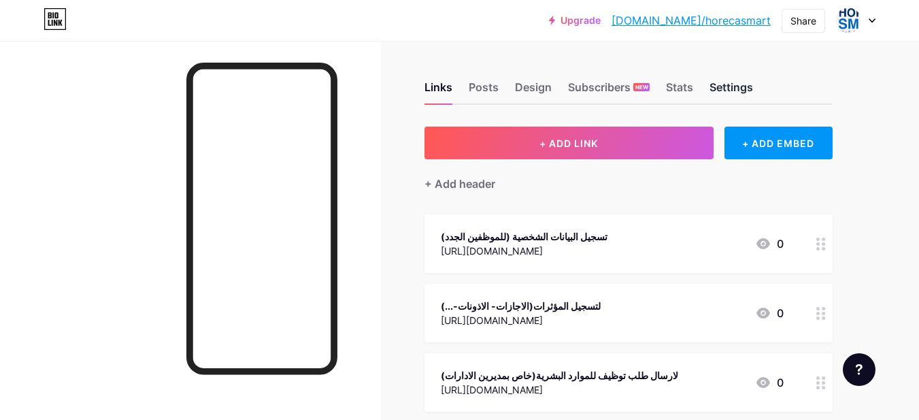
click at [743, 90] on div "Settings" at bounding box center [731, 91] width 44 height 24
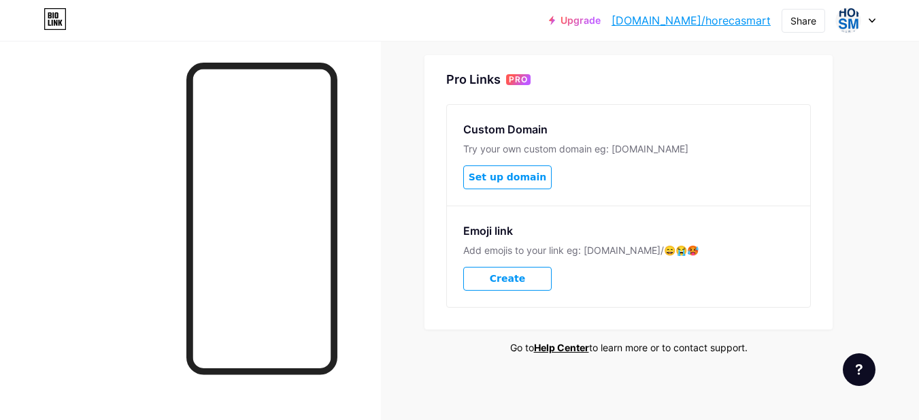
scroll to position [644, 0]
click at [705, 18] on link "bio.link/horecasmart" at bounding box center [690, 20] width 159 height 16
click at [865, 23] on div at bounding box center [855, 20] width 39 height 24
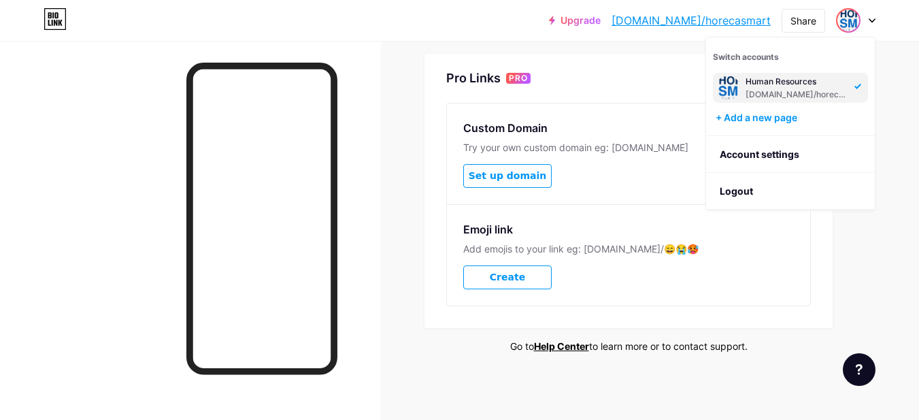
click at [58, 18] on icon at bounding box center [55, 19] width 23 height 22
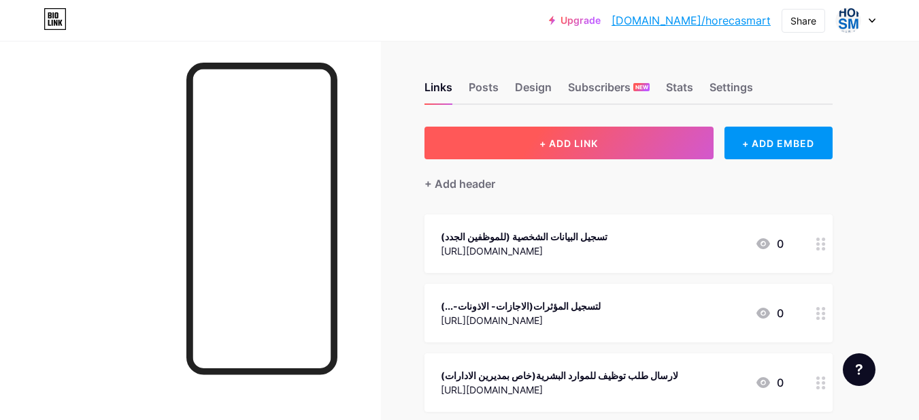
click at [505, 141] on button "+ ADD LINK" at bounding box center [568, 142] width 289 height 33
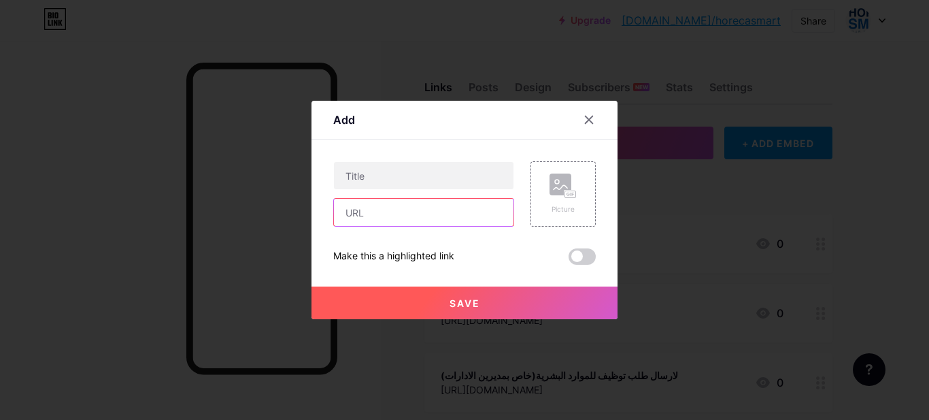
click at [399, 213] on input "text" at bounding box center [424, 212] width 180 height 27
paste input "https://forms.gle/utLyHmHT71aSY3b16"
type input "https://forms.gle/utLyHmHT71aSY3b16"
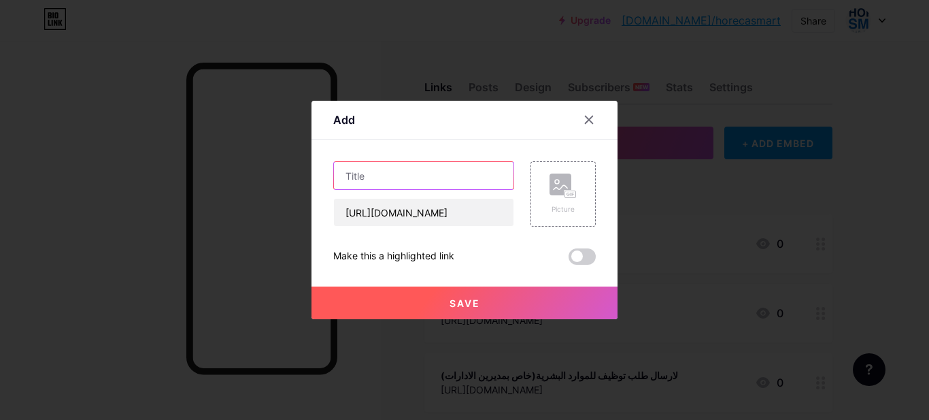
click at [431, 173] on input "text" at bounding box center [424, 175] width 180 height 27
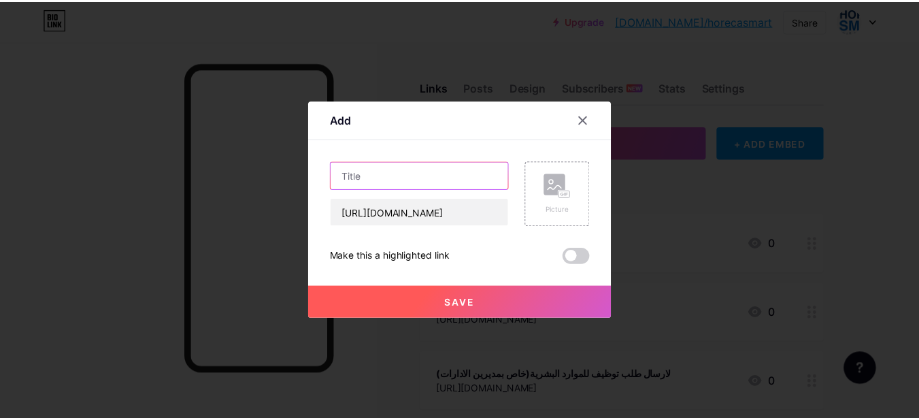
scroll to position [0, 0]
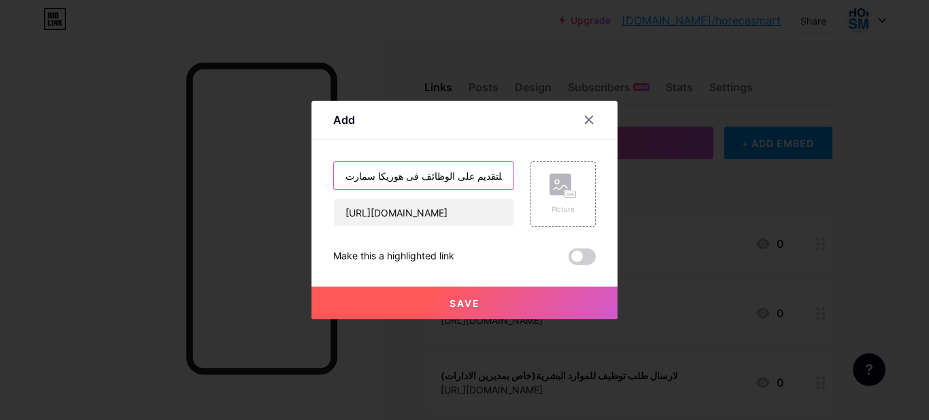
type input "للتقديم على الوظائف فى هوريكا سمارت"
click at [472, 302] on span "Save" at bounding box center [464, 303] width 31 height 12
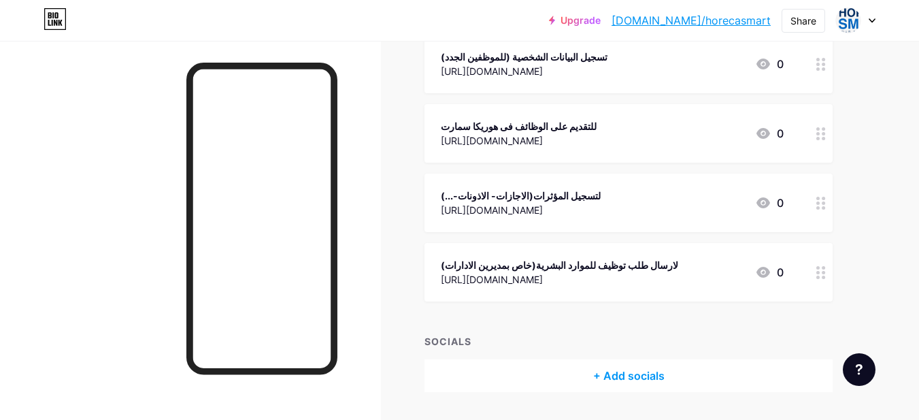
scroll to position [219, 0]
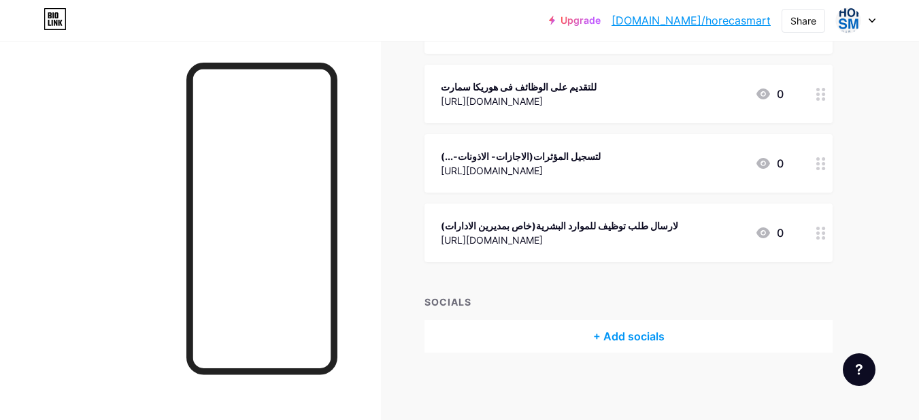
click at [887, 197] on div "Links Posts Design Subscribers NEW Stats Settings + ADD LINK + ADD EMBED + Add …" at bounding box center [444, 121] width 889 height 598
click at [488, 316] on div "SOCIALS + Add socials" at bounding box center [628, 323] width 408 height 58
